Goal: Check status: Check status

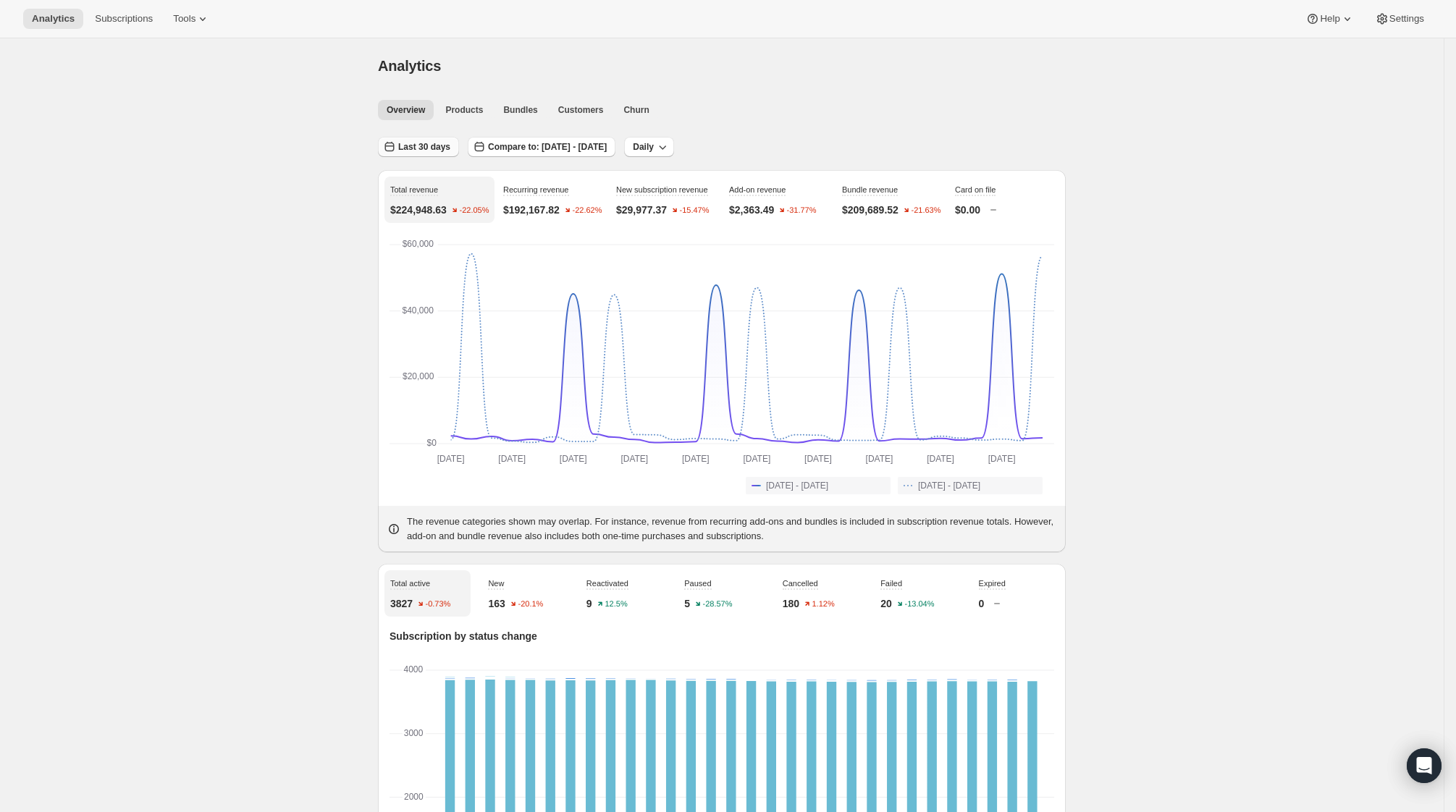
click at [425, 146] on span "Last 30 days" at bounding box center [424, 147] width 52 height 12
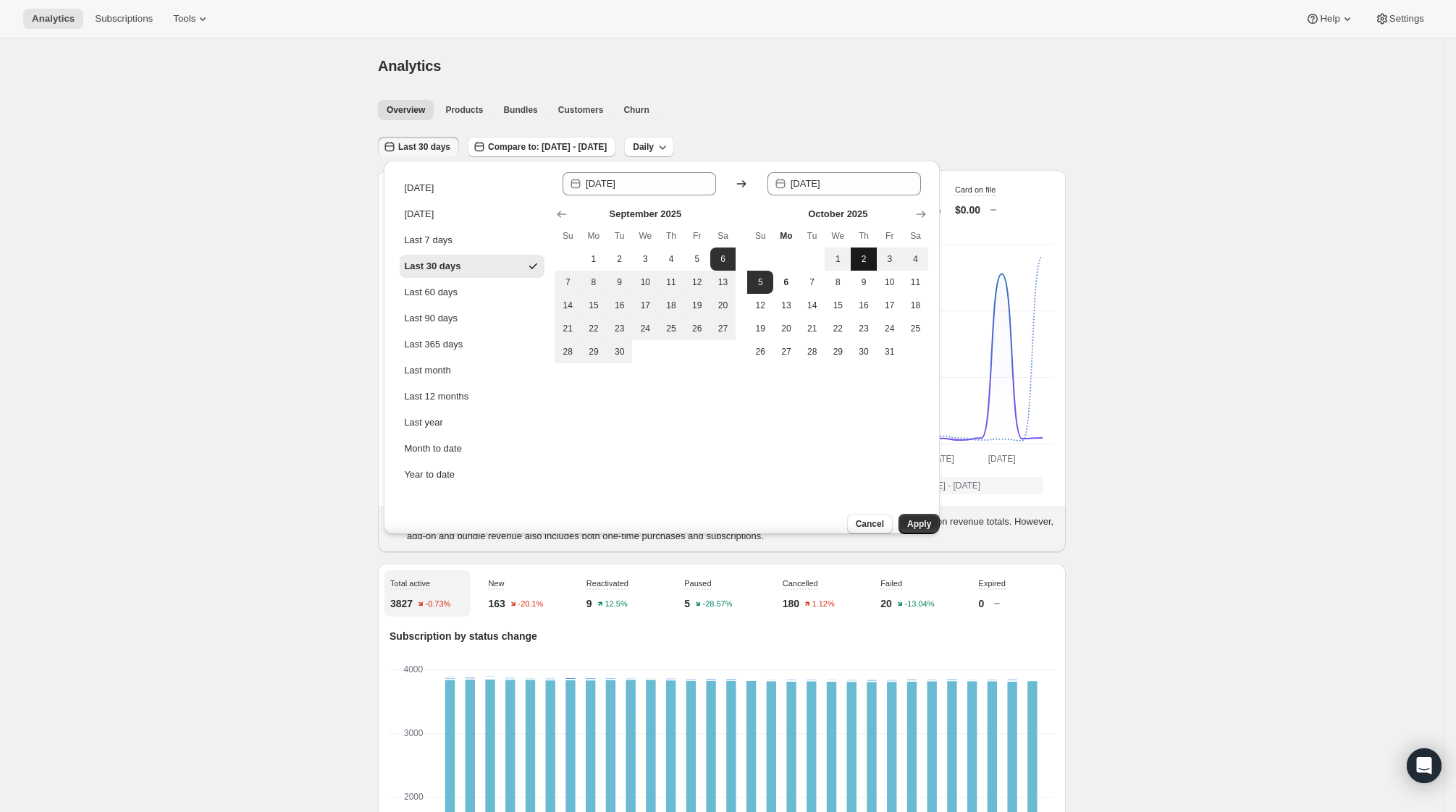
click at [862, 258] on span "2" at bounding box center [864, 259] width 15 height 12
type input "[DATE]"
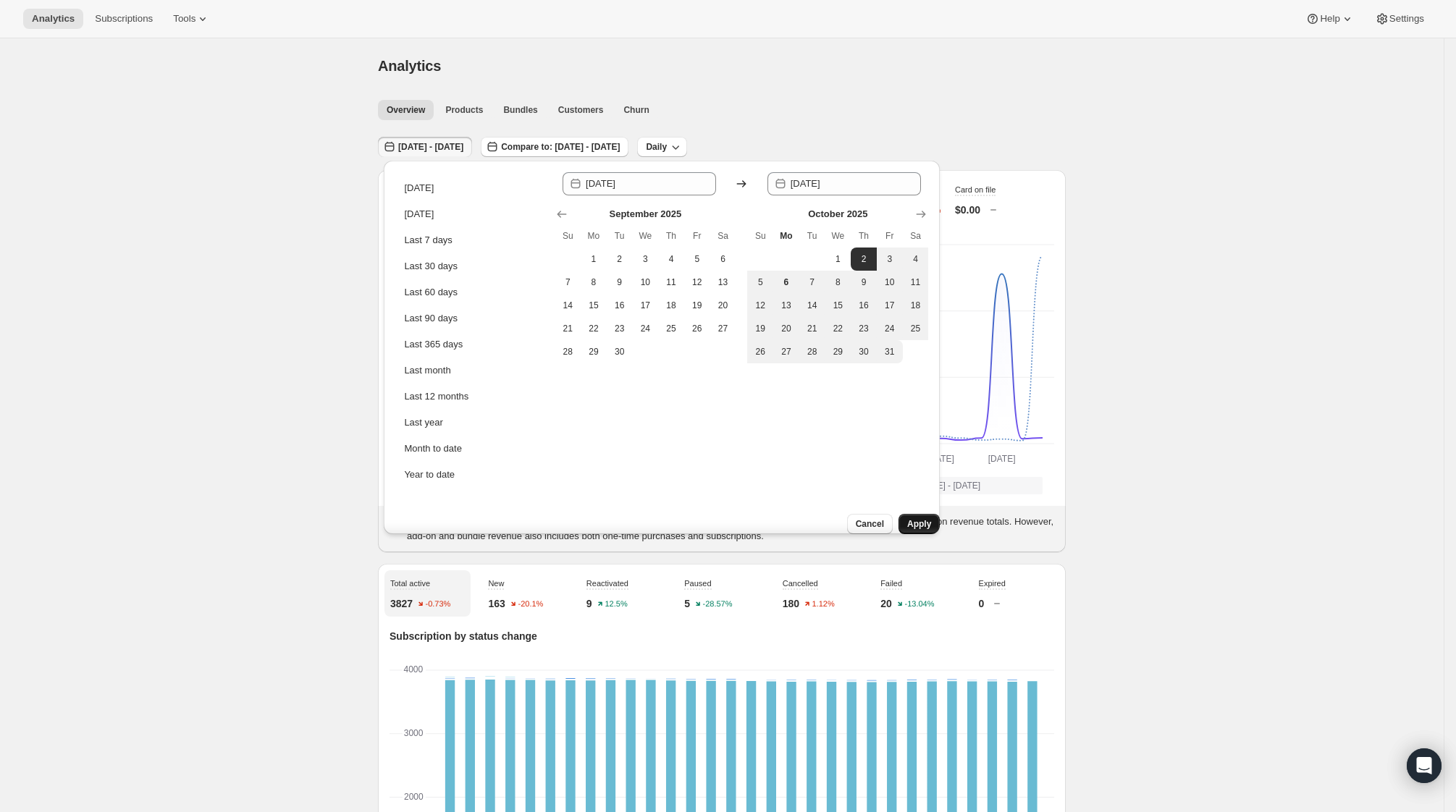
click at [911, 518] on span "Apply" at bounding box center [919, 524] width 24 height 12
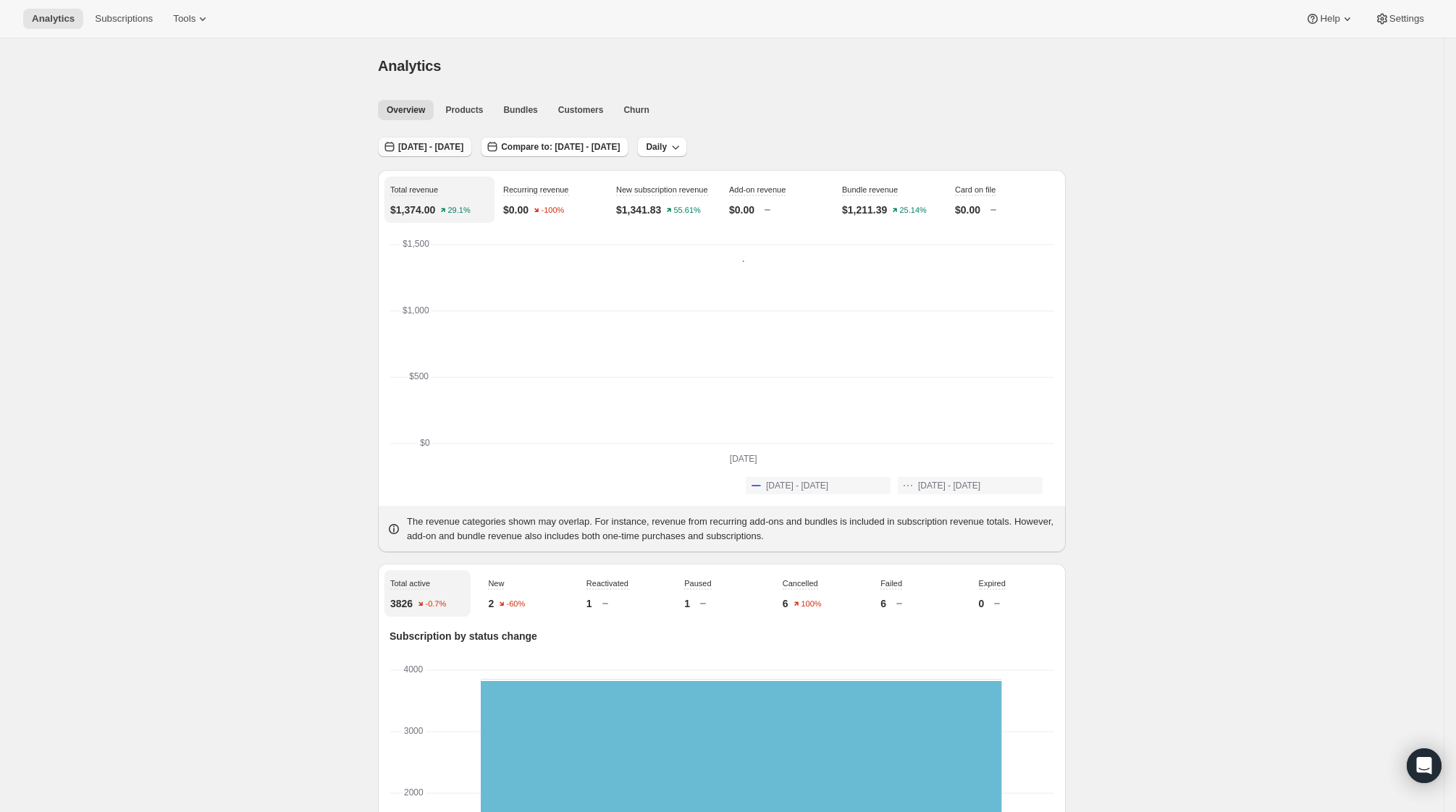
click at [463, 150] on span "[DATE] - [DATE]" at bounding box center [431, 147] width 65 height 12
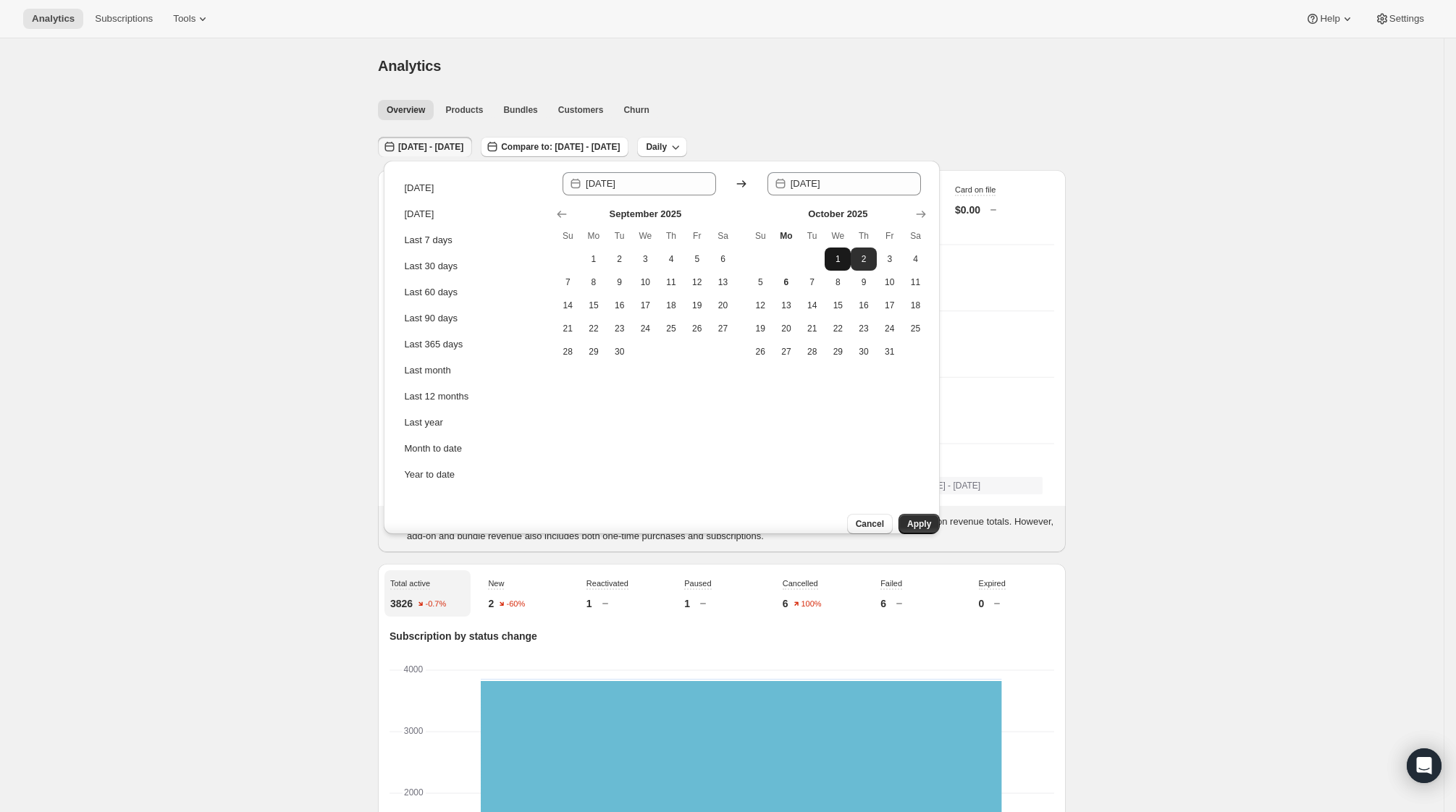
click at [847, 258] on button "1" at bounding box center [837, 258] width 26 height 23
type input "[DATE]"
click at [907, 518] on span "Apply" at bounding box center [919, 524] width 24 height 12
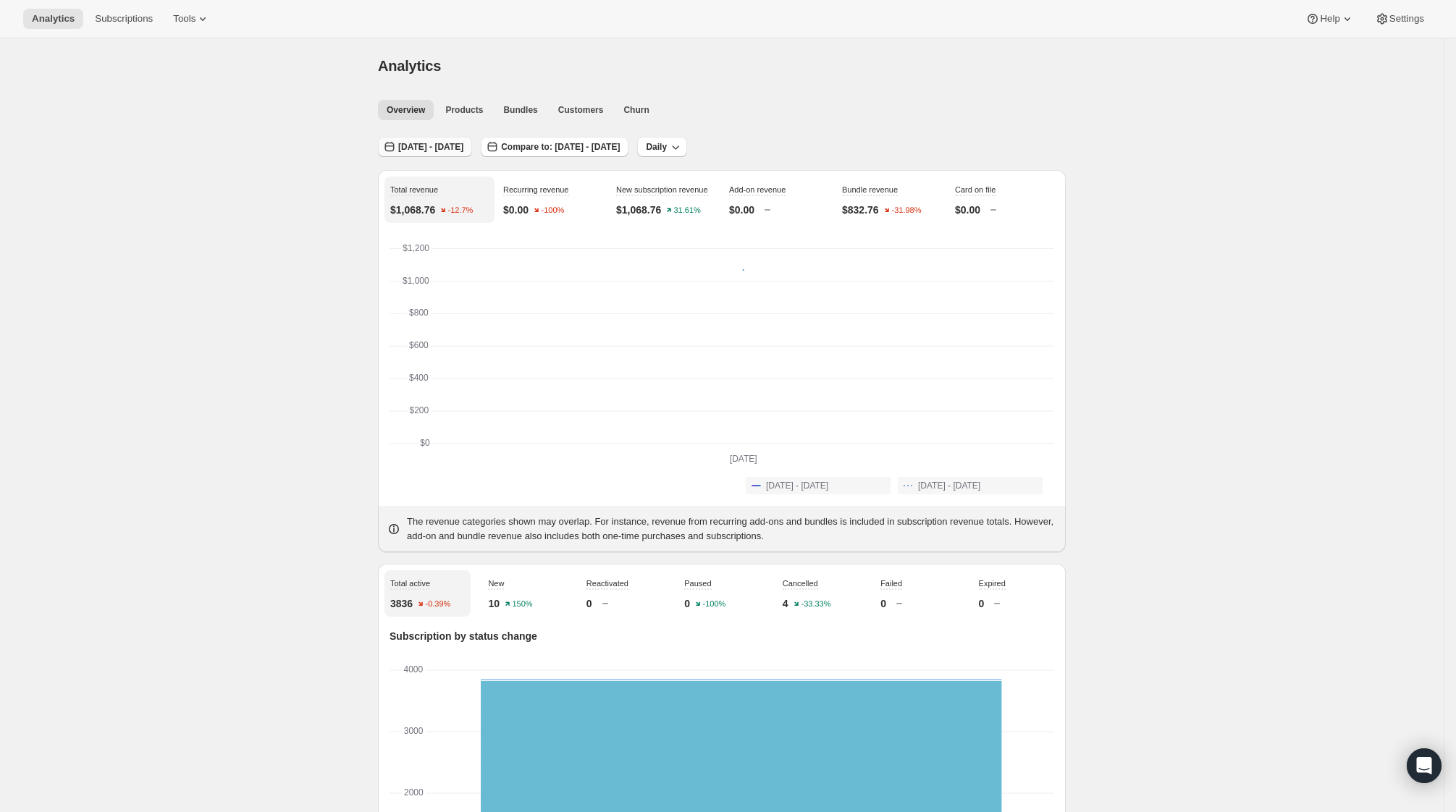
click at [420, 146] on span "[DATE] - [DATE]" at bounding box center [431, 147] width 65 height 12
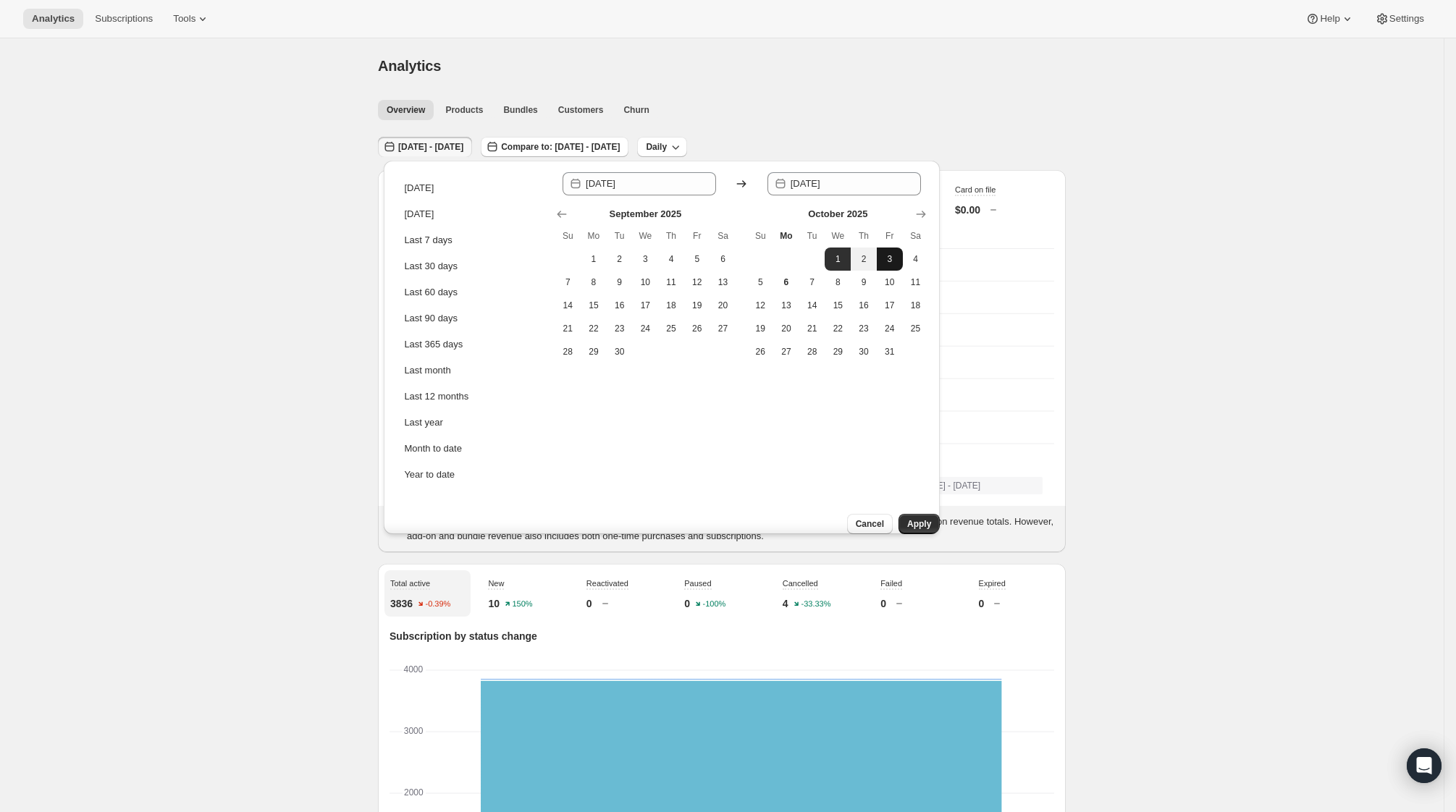
click at [896, 265] on button "3" at bounding box center [890, 258] width 26 height 23
type input "[DATE]"
click at [897, 264] on button "3" at bounding box center [890, 258] width 26 height 23
type input "[DATE]"
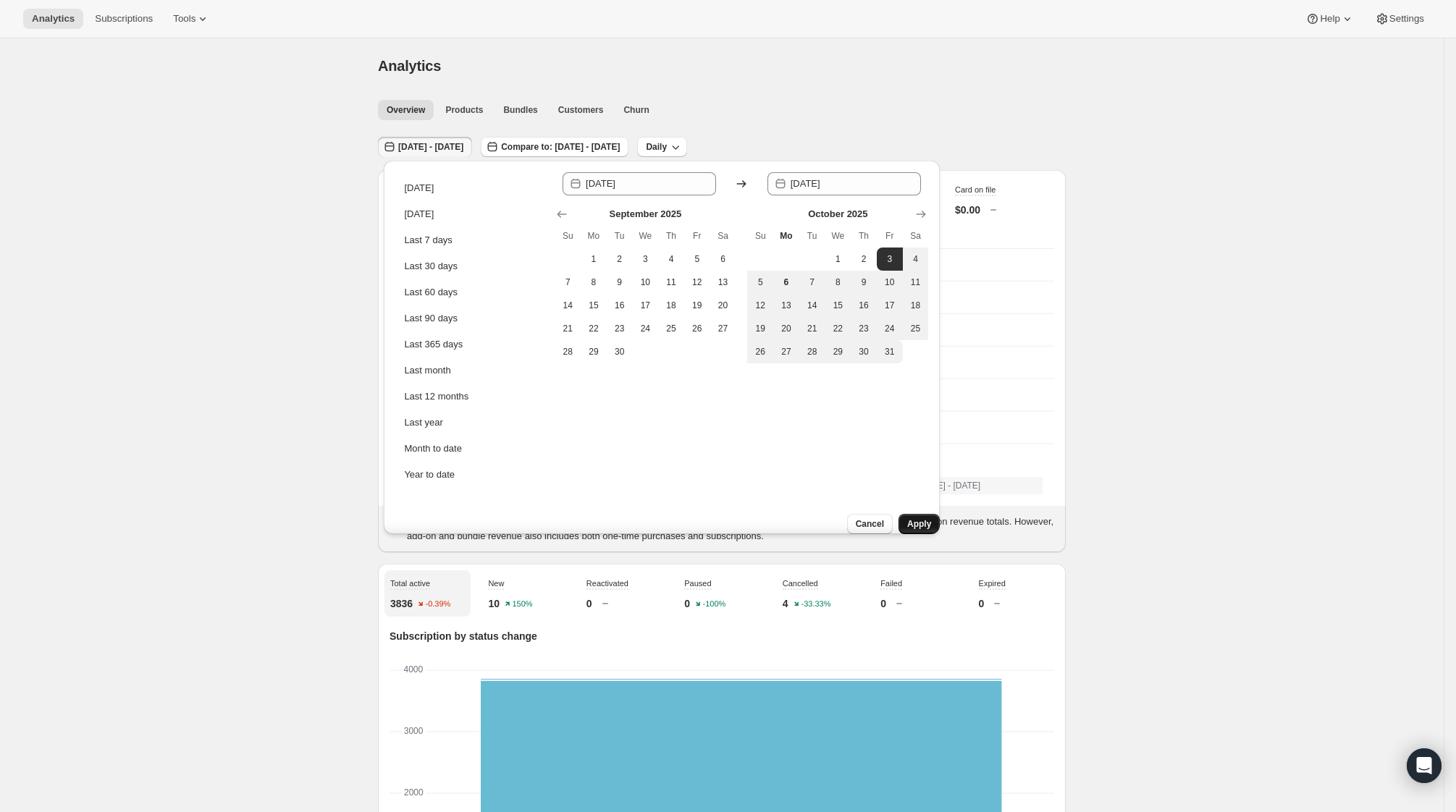
click at [908, 519] on button "Apply" at bounding box center [919, 524] width 41 height 21
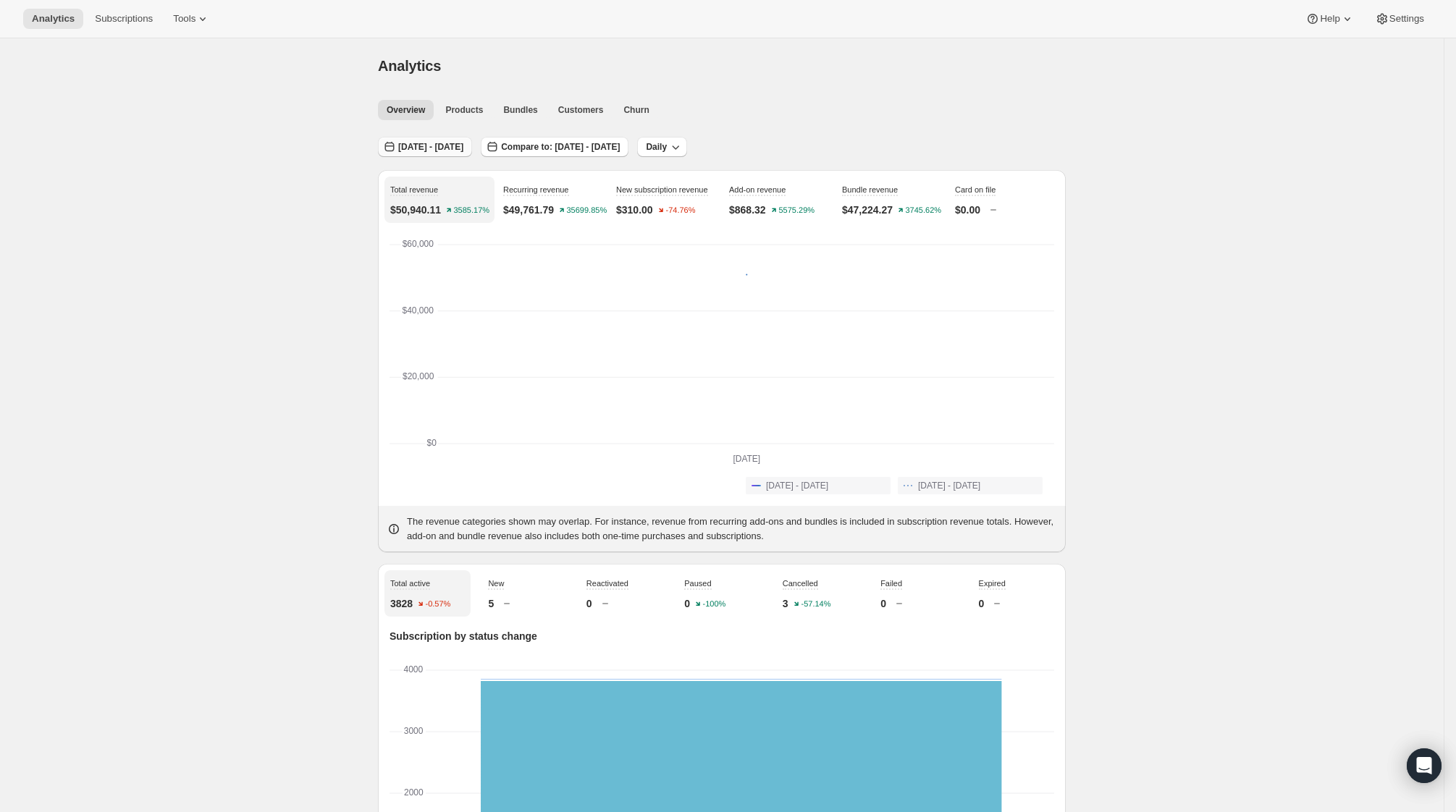
click at [436, 155] on button "[DATE] - [DATE]" at bounding box center [425, 147] width 94 height 21
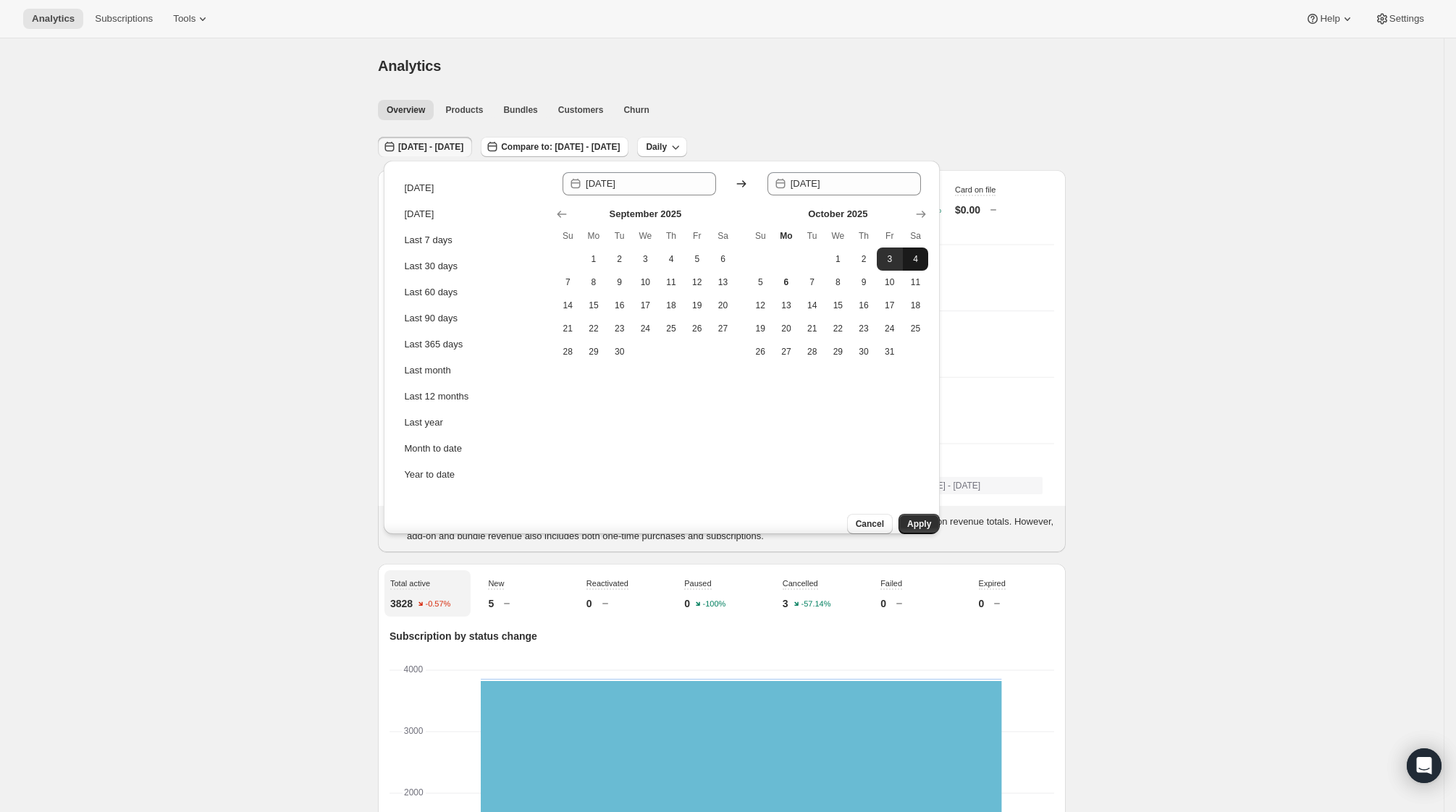
click at [923, 268] on button "4" at bounding box center [915, 258] width 26 height 23
type input "[DATE]"
click at [921, 264] on span "4" at bounding box center [916, 259] width 15 height 12
type input "[DATE]"
click at [907, 518] on span "Apply" at bounding box center [919, 524] width 24 height 12
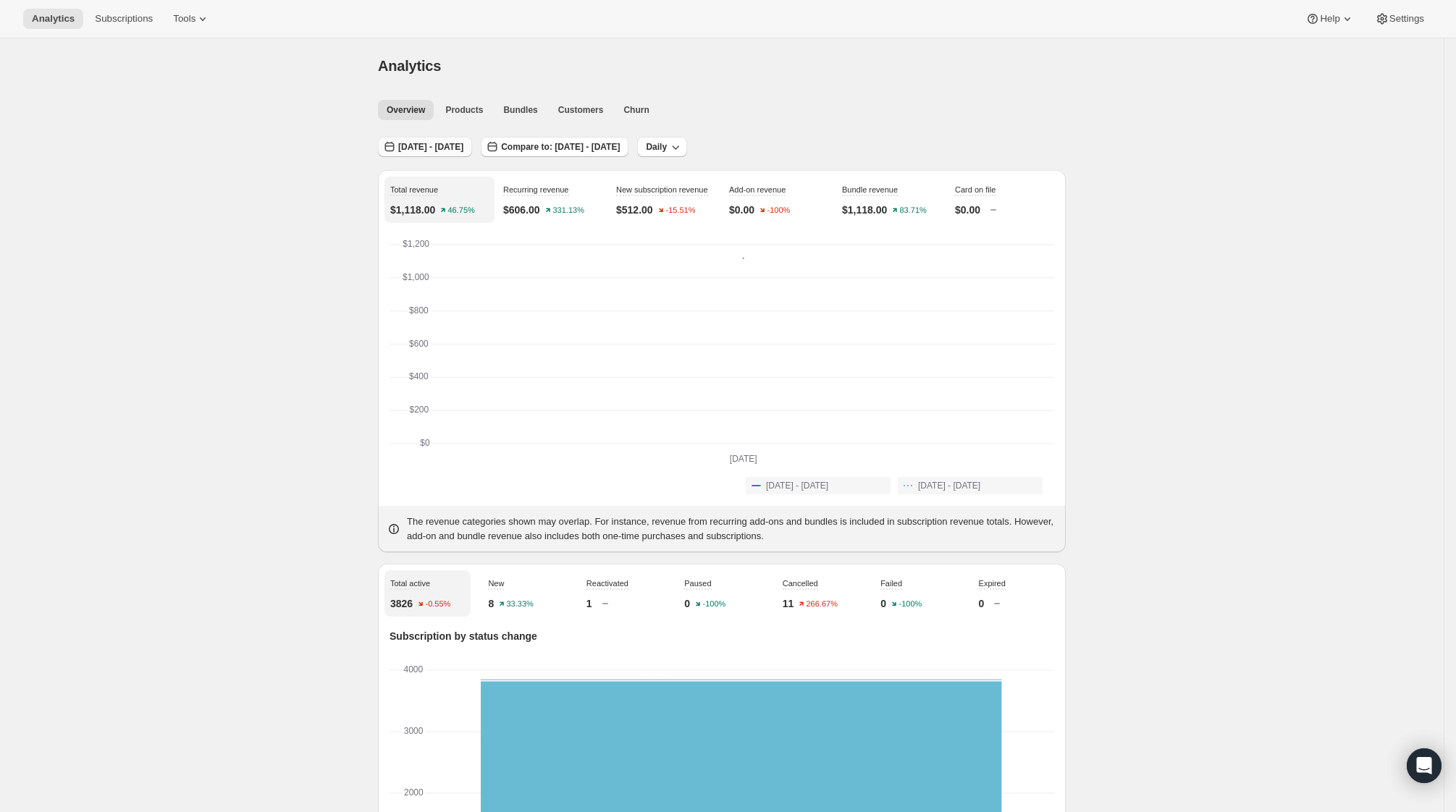
click at [393, 140] on icon "button" at bounding box center [390, 147] width 15 height 15
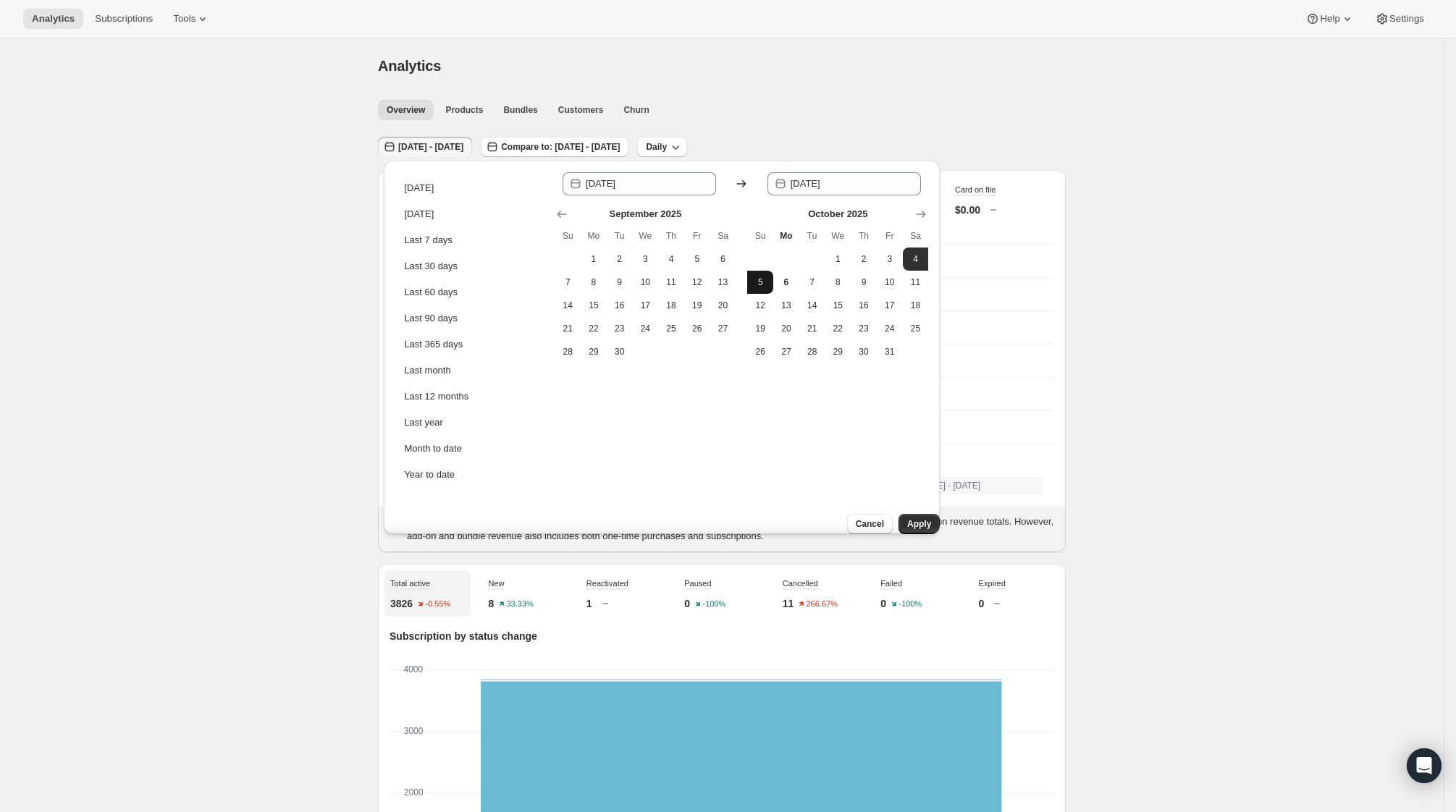
click at [767, 284] on button "5" at bounding box center [760, 282] width 26 height 23
type input "[DATE]"
click at [767, 284] on button "5" at bounding box center [760, 282] width 26 height 23
type input "[DATE]"
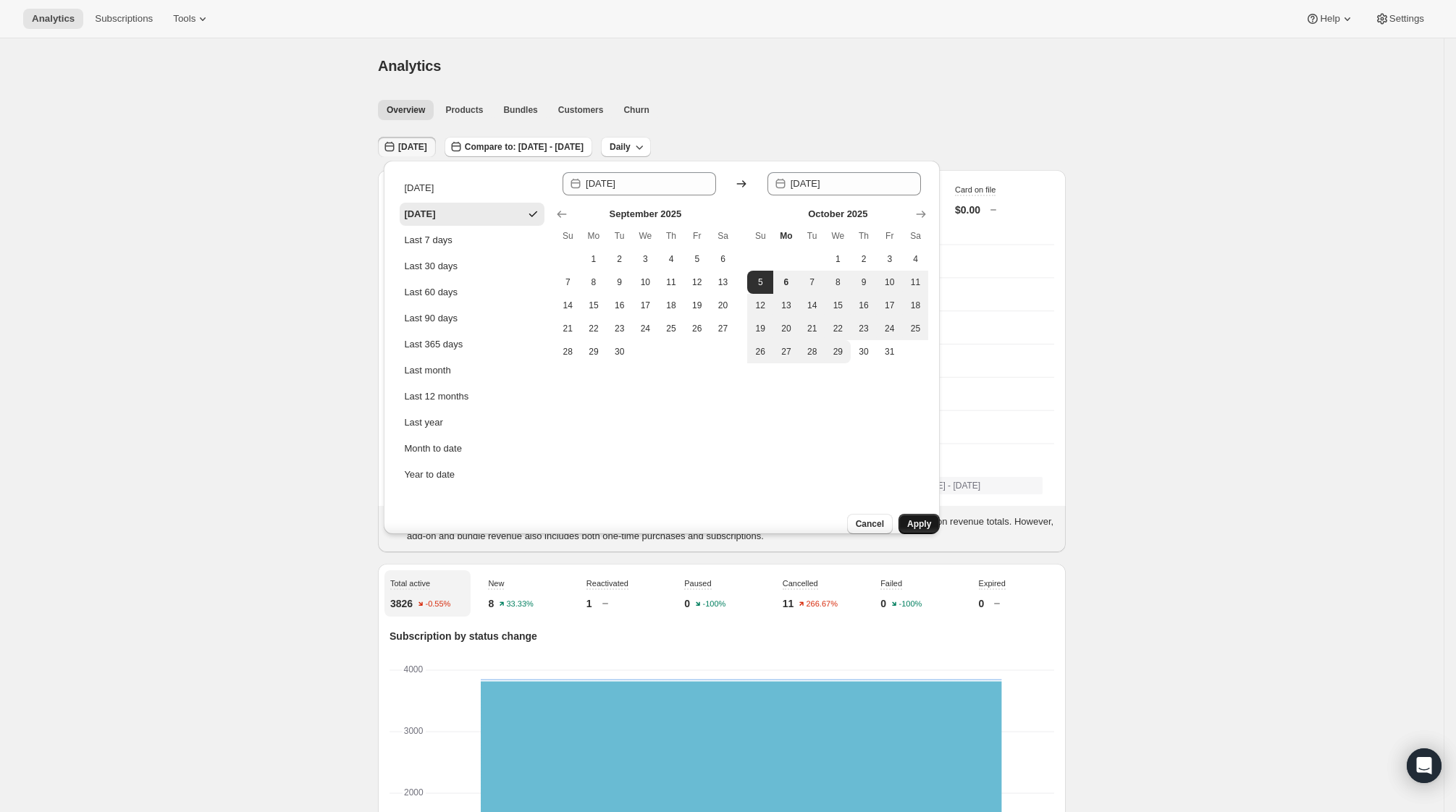
click at [925, 514] on button "Apply" at bounding box center [919, 524] width 41 height 21
